Goal: Navigation & Orientation: Find specific page/section

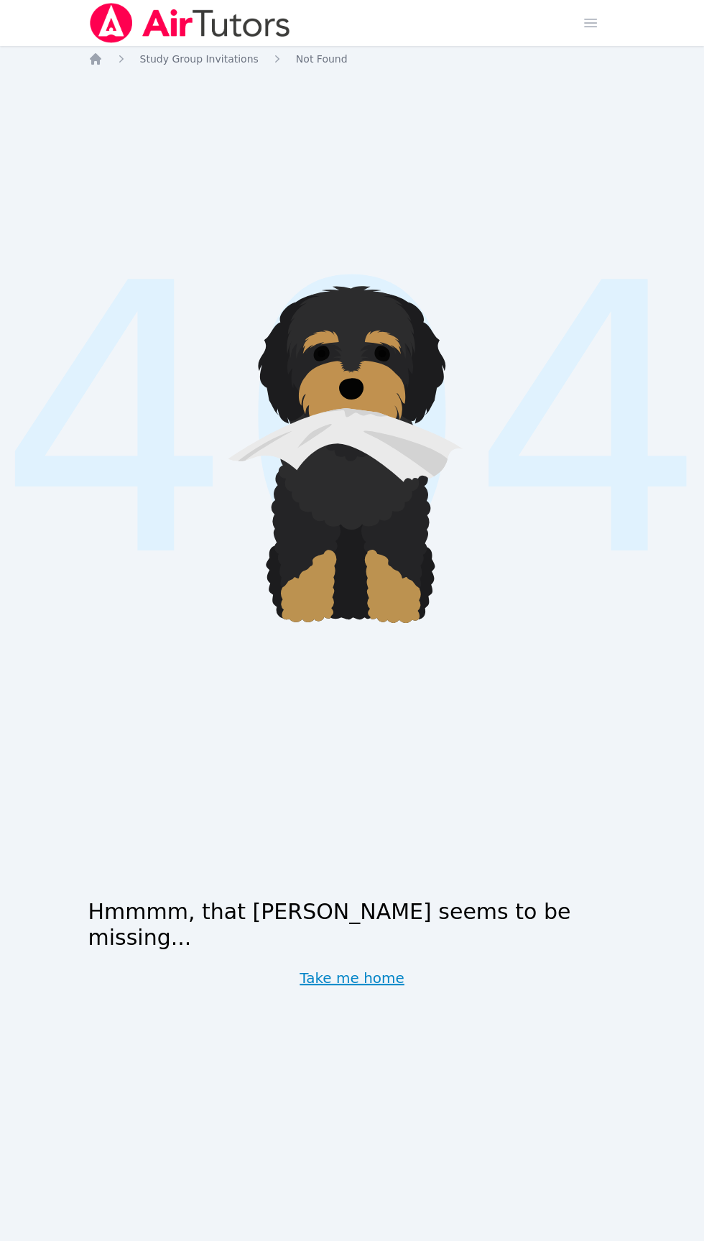
click at [369, 988] on link "Take me home" at bounding box center [352, 978] width 105 height 20
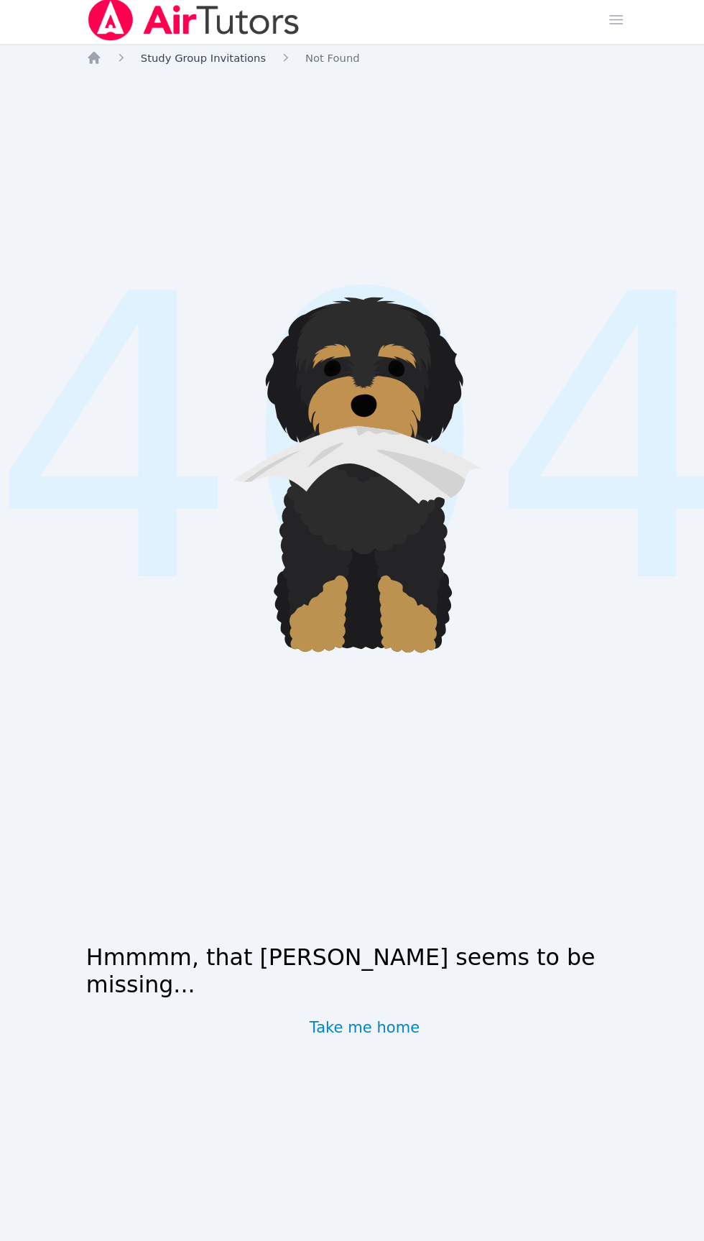
click at [204, 59] on span "Study Group Invitations" at bounding box center [199, 58] width 119 height 11
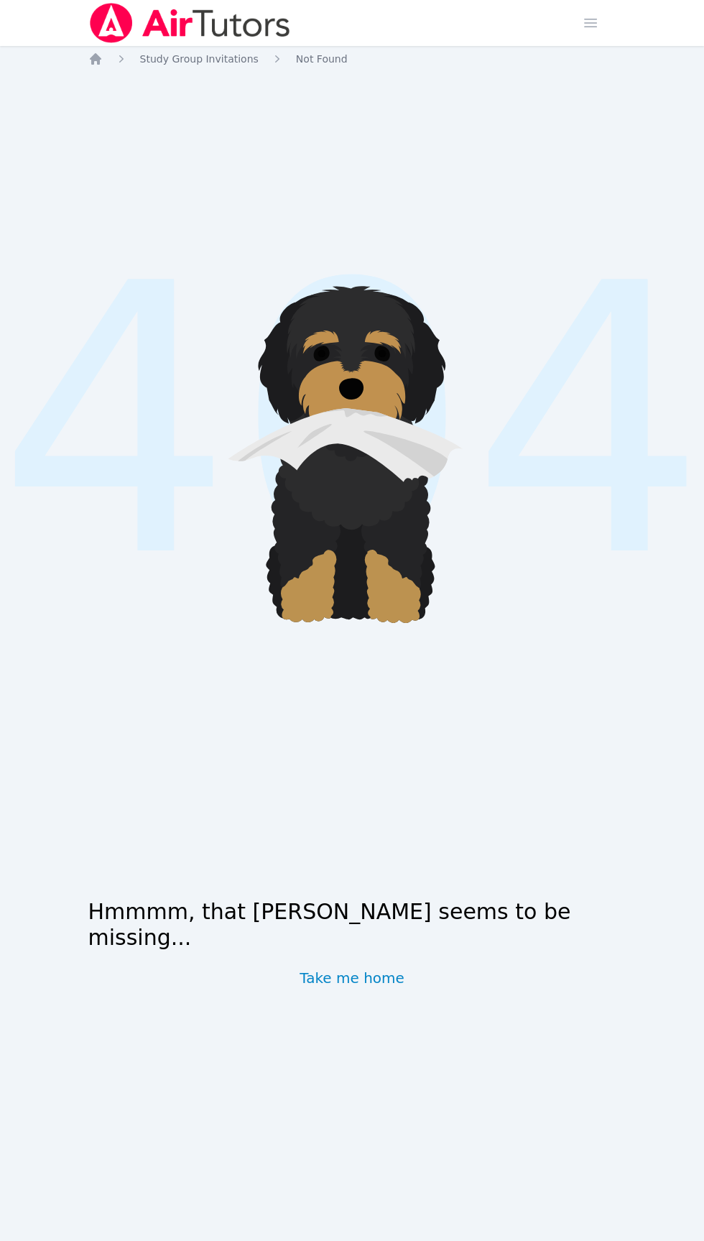
click at [621, 870] on div "Home Sessions Study Groups Students Messages Open user menu [PERSON_NAME] Open …" at bounding box center [352, 620] width 704 height 1241
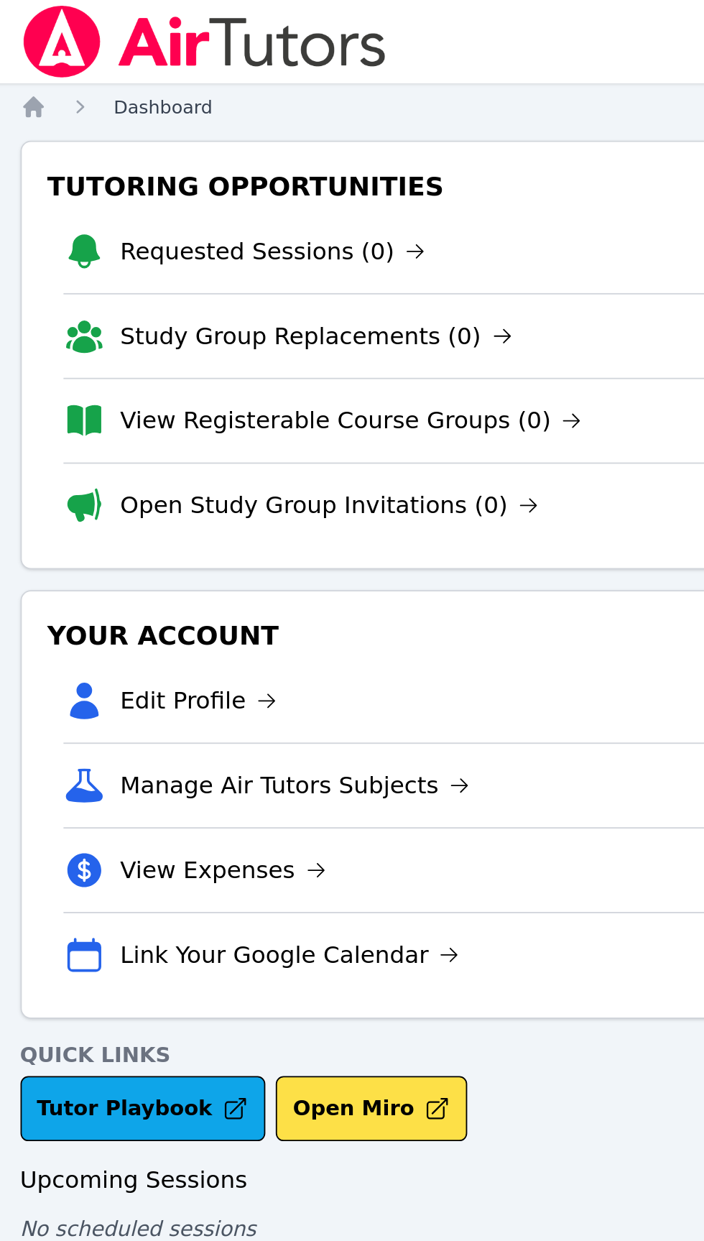
click at [152, 63] on span "Dashboard" at bounding box center [167, 58] width 55 height 11
click at [96, 61] on icon "Breadcrumb" at bounding box center [95, 59] width 14 height 14
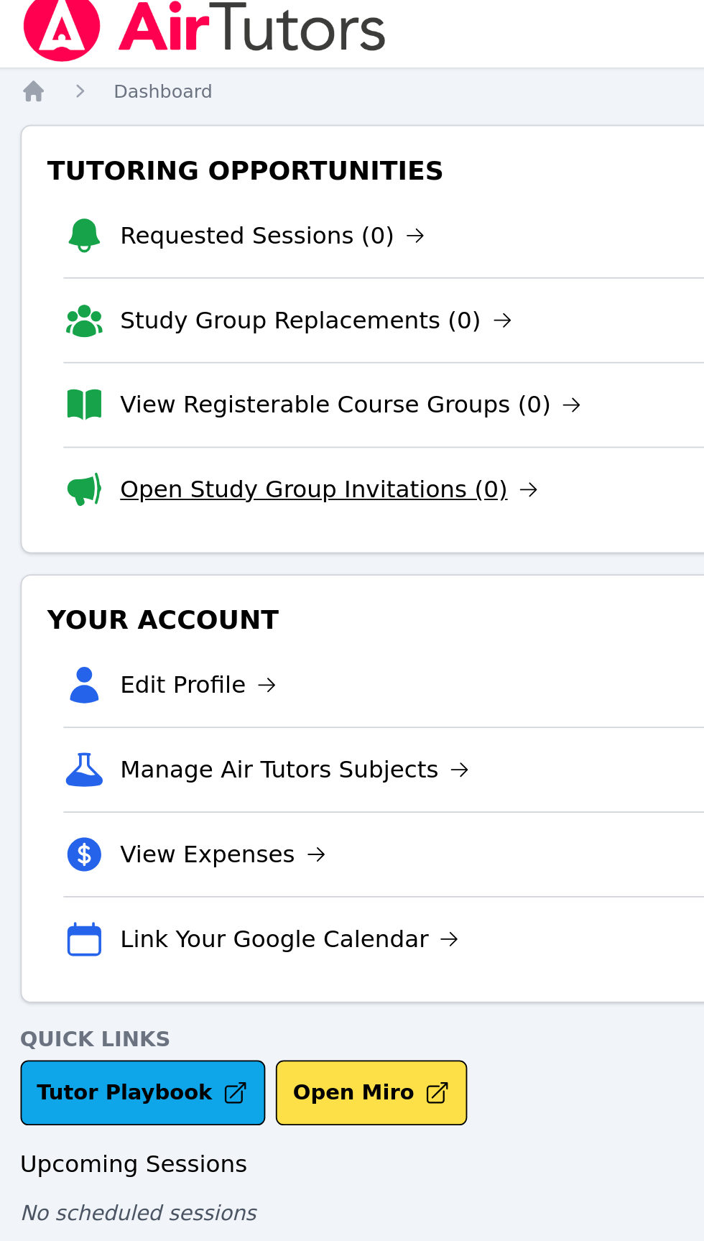
click at [269, 285] on link "Open Study Group Invitations (0)" at bounding box center [259, 279] width 231 height 20
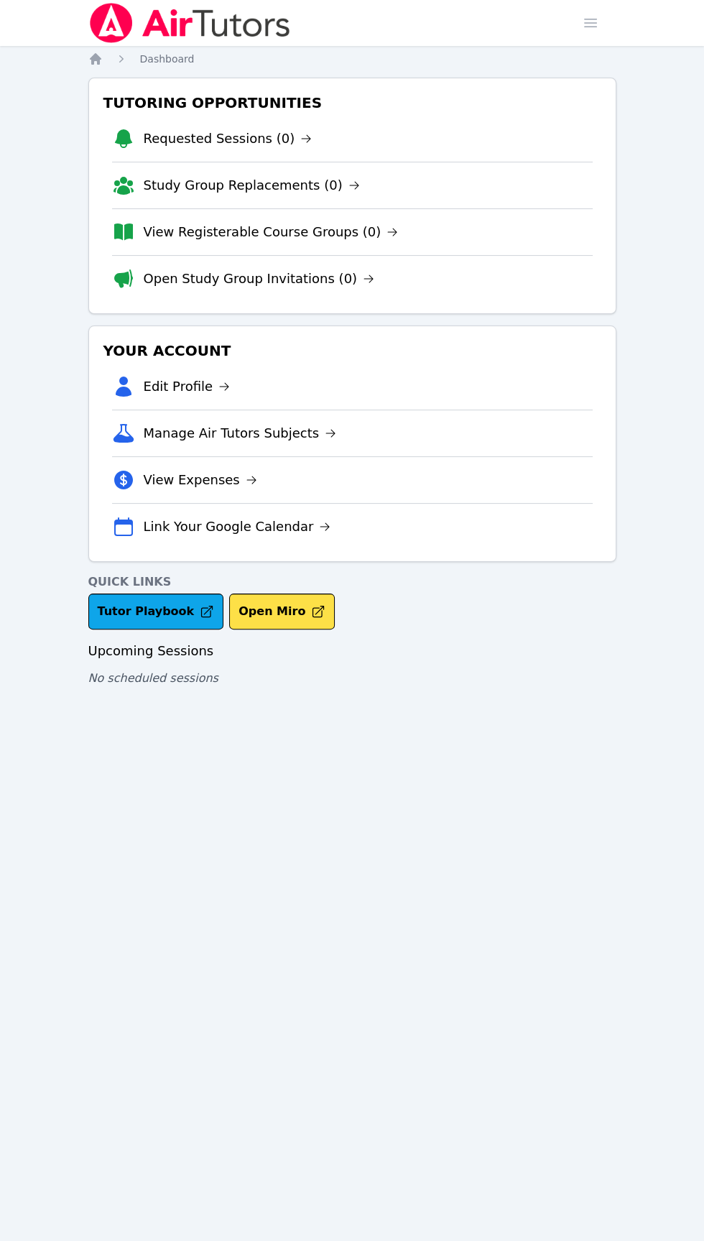
click at [137, 707] on div "Home Dashboard Tutoring Opportunities Requested Sessions (0) Study Group Replac…" at bounding box center [352, 384] width 528 height 664
